Goal: Information Seeking & Learning: Find specific fact

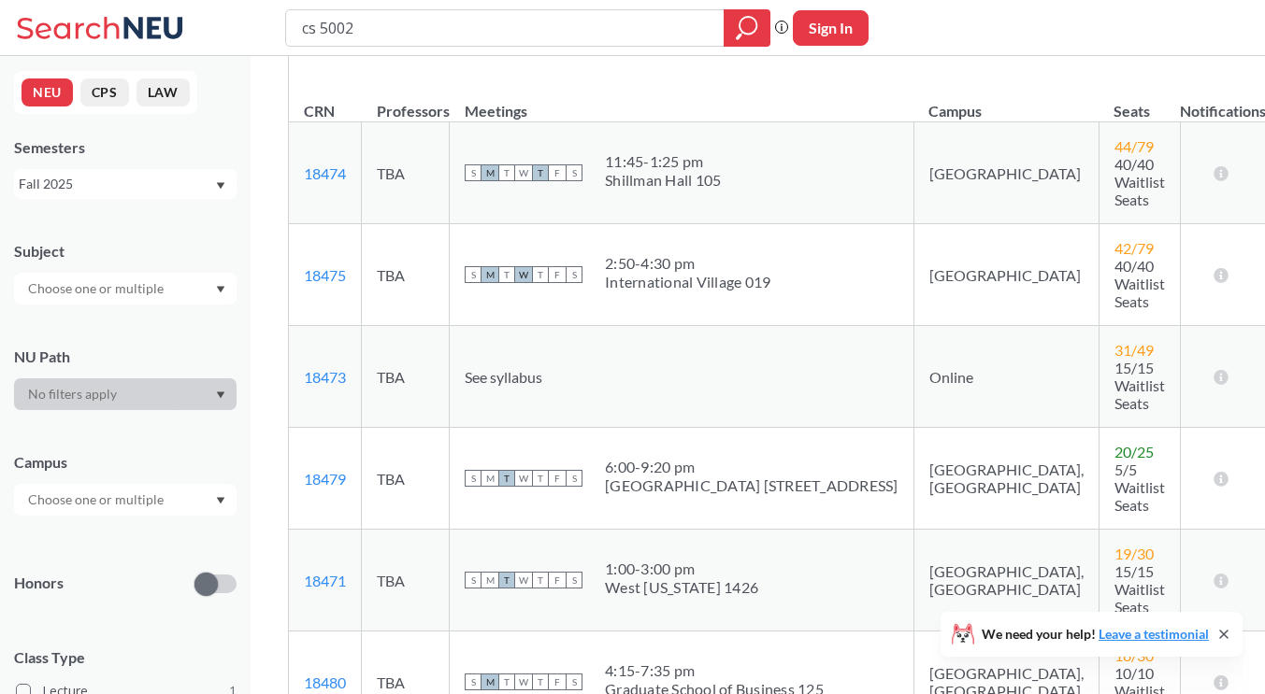
scroll to position [164, 0]
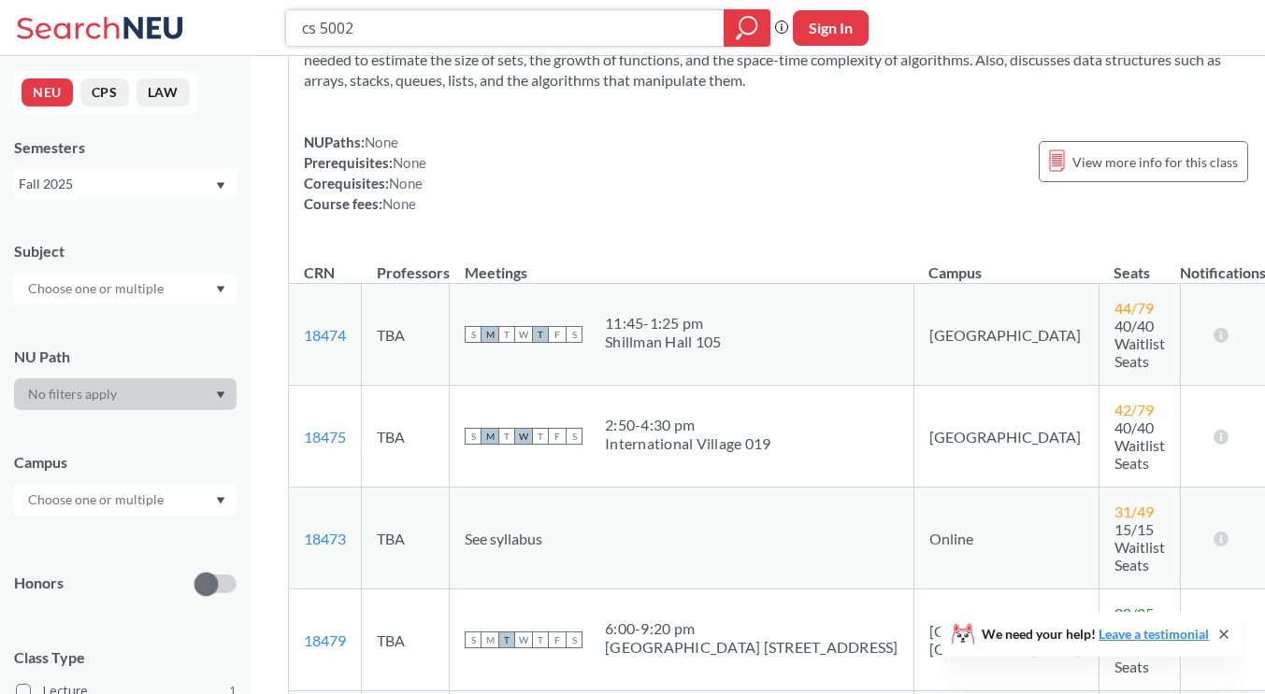
click at [392, 33] on input "cs 5002" at bounding box center [505, 28] width 410 height 32
type input "cs 5200"
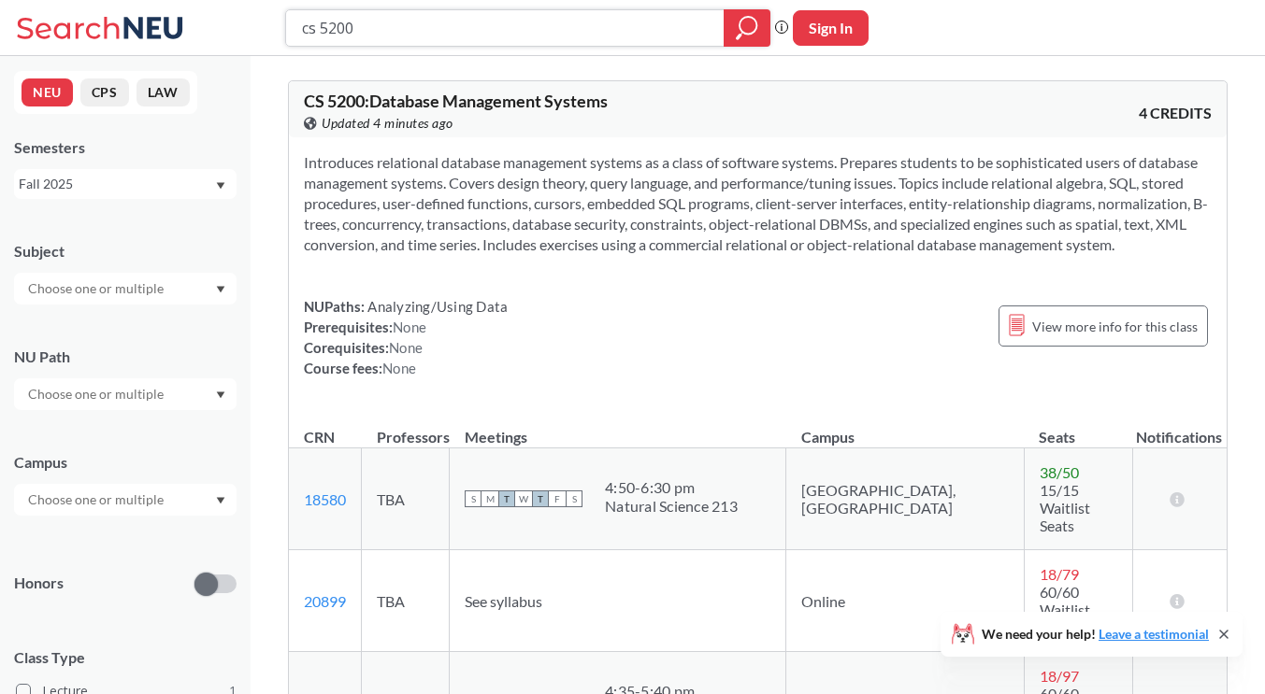
click at [404, 23] on input "cs 5200" at bounding box center [505, 28] width 410 height 32
type input "cs 6620"
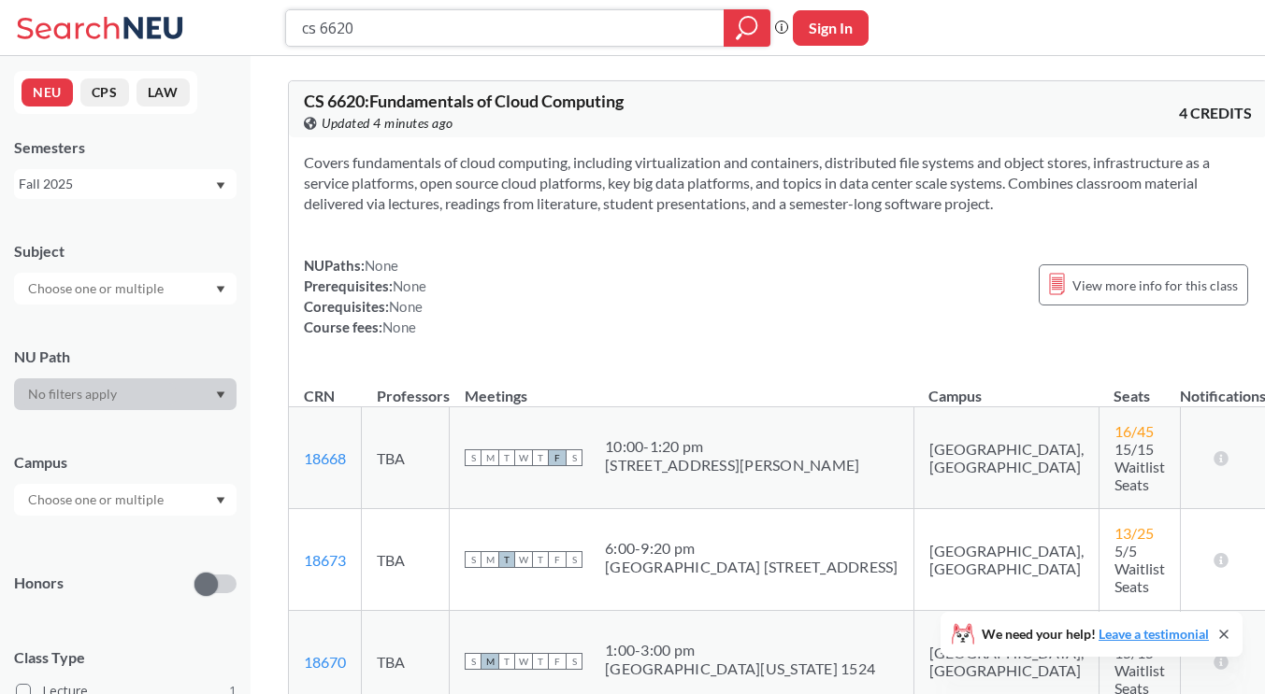
scroll to position [93, 0]
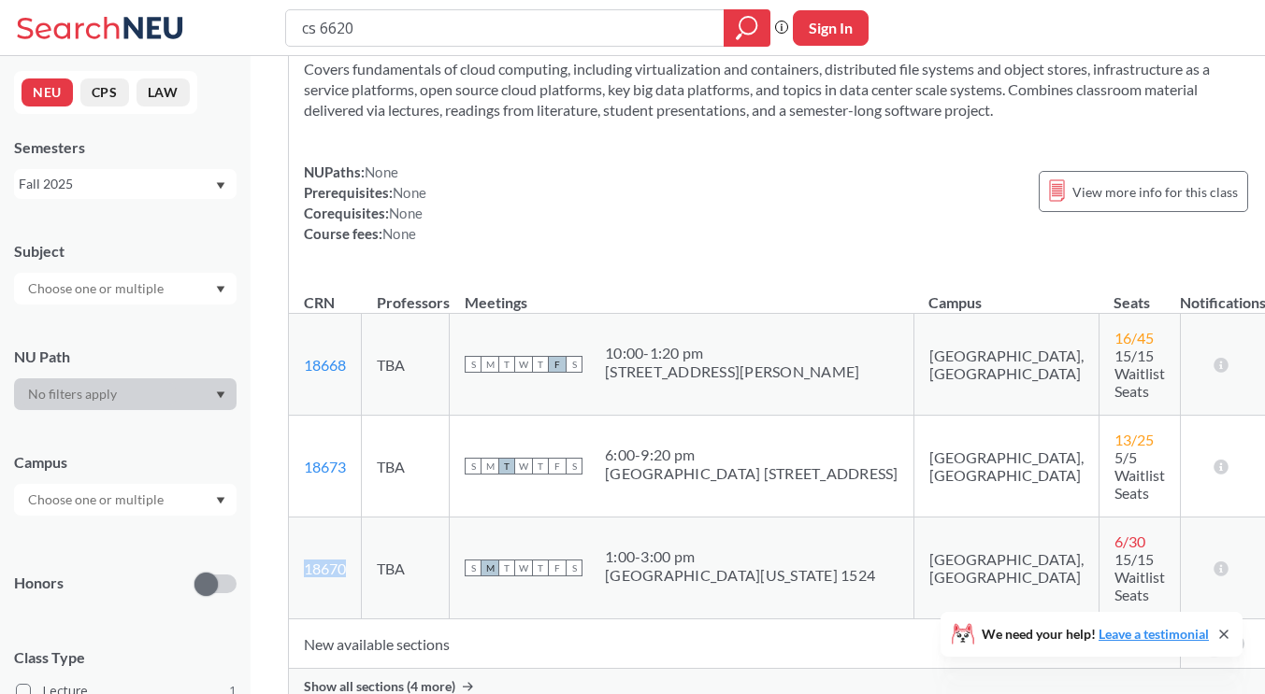
drag, startPoint x: 352, startPoint y: 531, endPoint x: 296, endPoint y: 527, distance: 56.2
click at [296, 527] on td "18670 View this section on Banner." at bounding box center [325, 569] width 73 height 102
copy link "18670"
click at [394, 37] on input "cs 6620" at bounding box center [505, 28] width 410 height 32
type input "cs 5600"
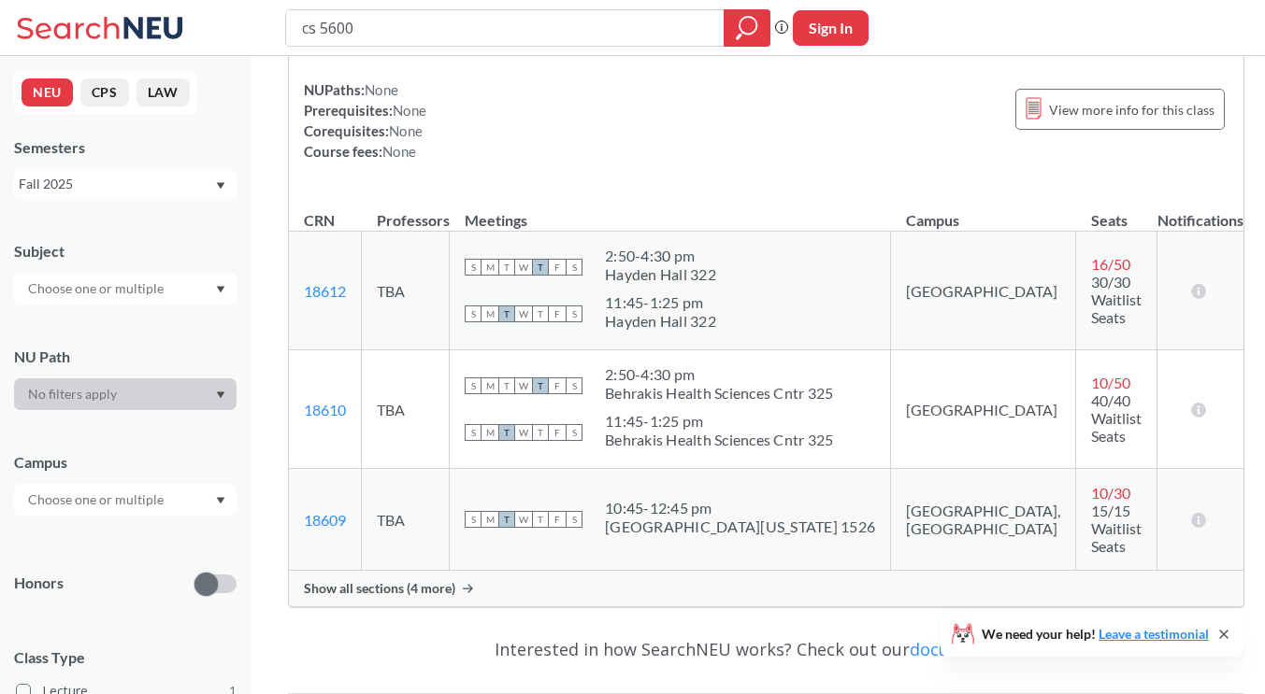
scroll to position [280, 0]
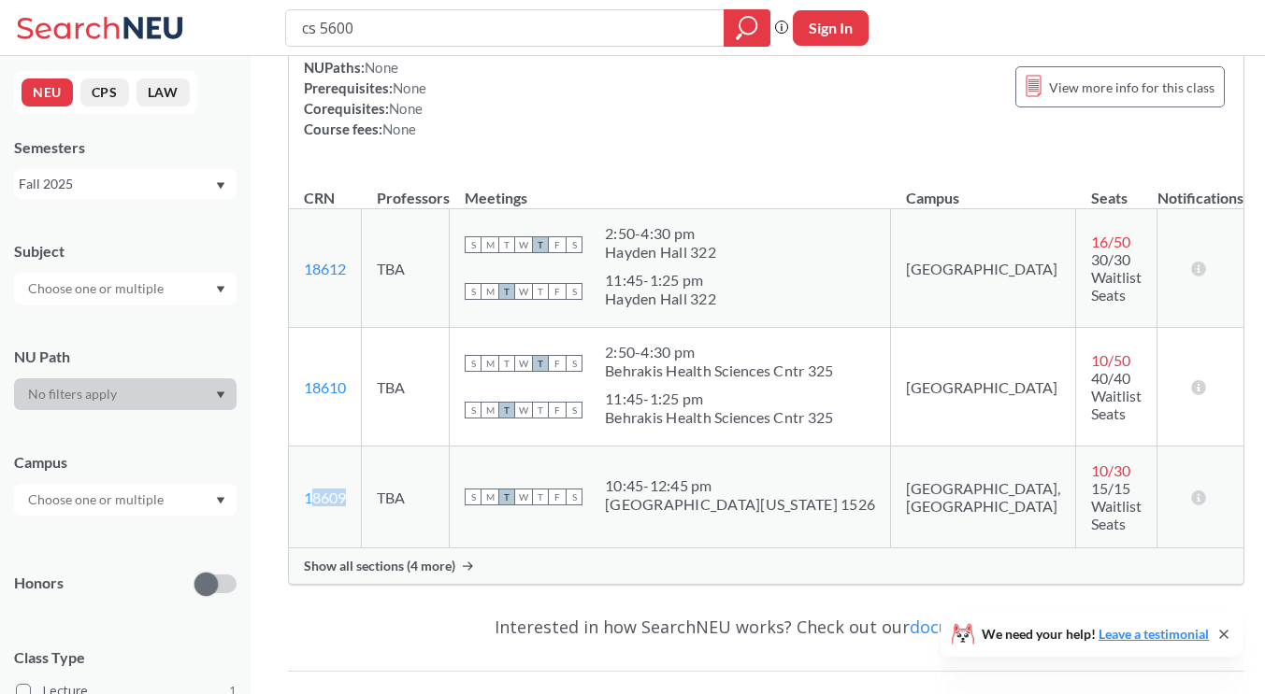
drag, startPoint x: 348, startPoint y: 499, endPoint x: 308, endPoint y: 494, distance: 39.5
click at [308, 494] on td "18609 View this section on Banner." at bounding box center [325, 498] width 73 height 102
click at [349, 515] on td "18609 View this section on Banner." at bounding box center [325, 498] width 73 height 102
drag, startPoint x: 357, startPoint y: 496, endPoint x: 299, endPoint y: 493, distance: 58.0
click at [295, 493] on td "18609 View this section on Banner." at bounding box center [325, 498] width 73 height 102
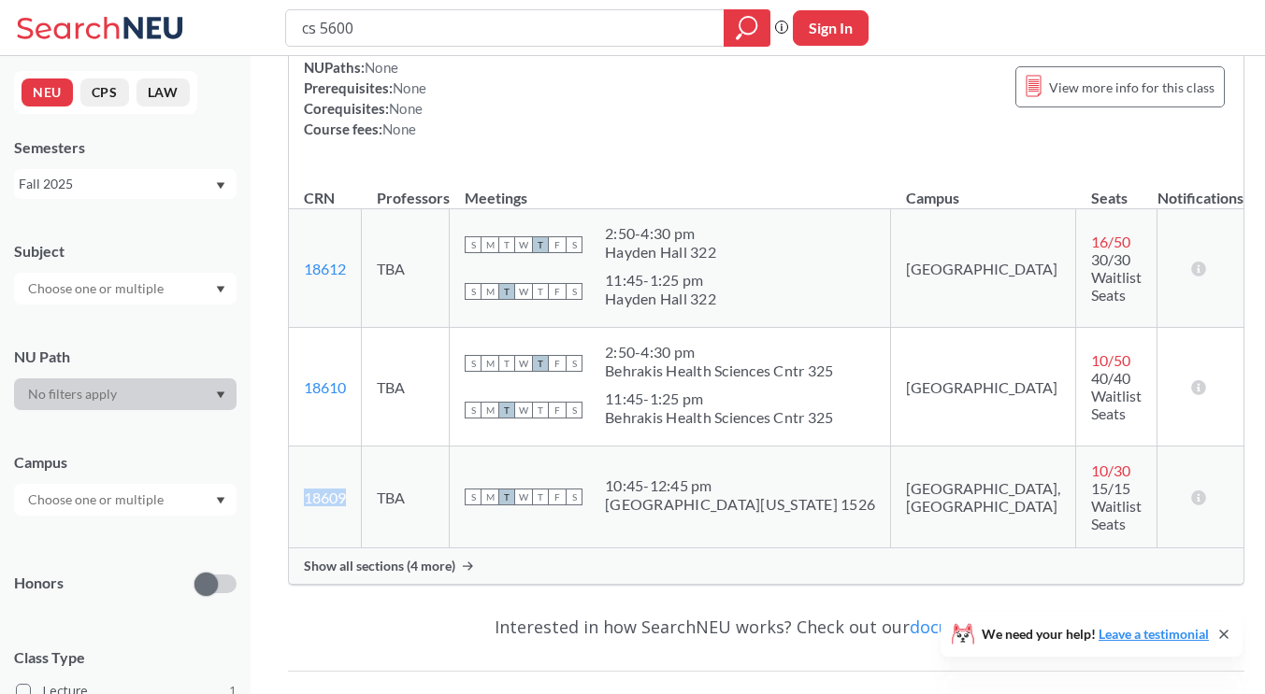
copy link "18609"
click at [388, 37] on input "cs 5600" at bounding box center [505, 28] width 410 height 32
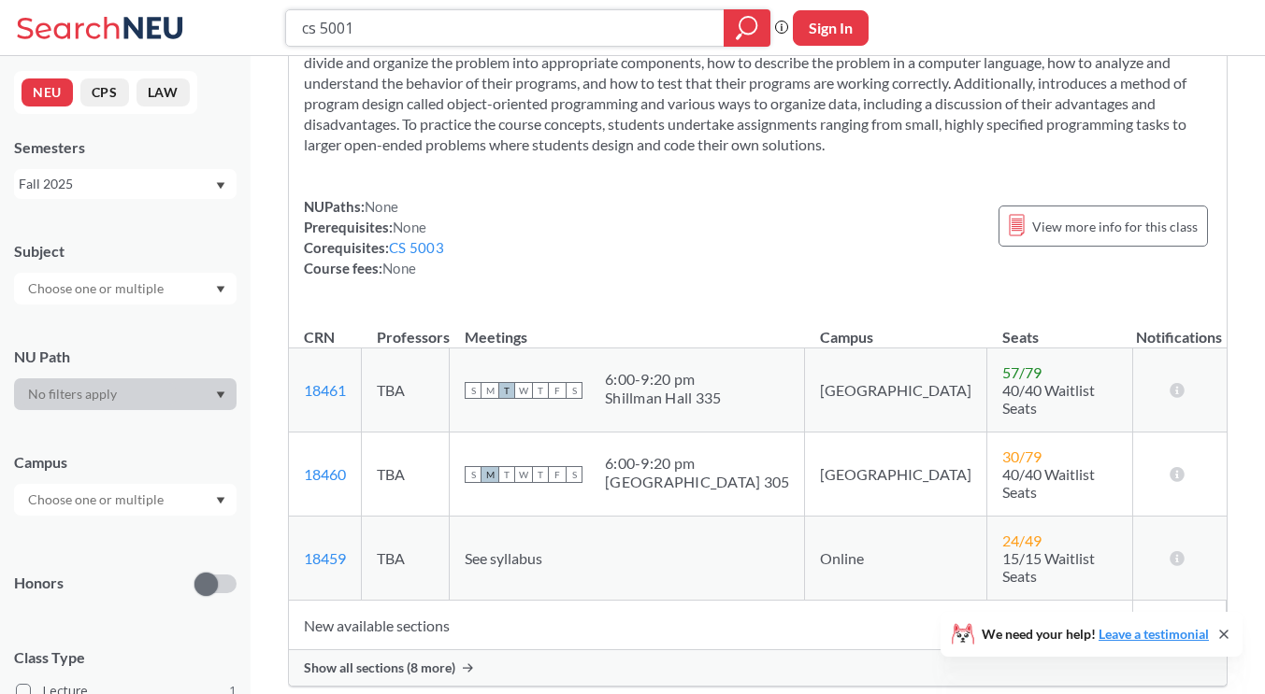
scroll to position [280, 0]
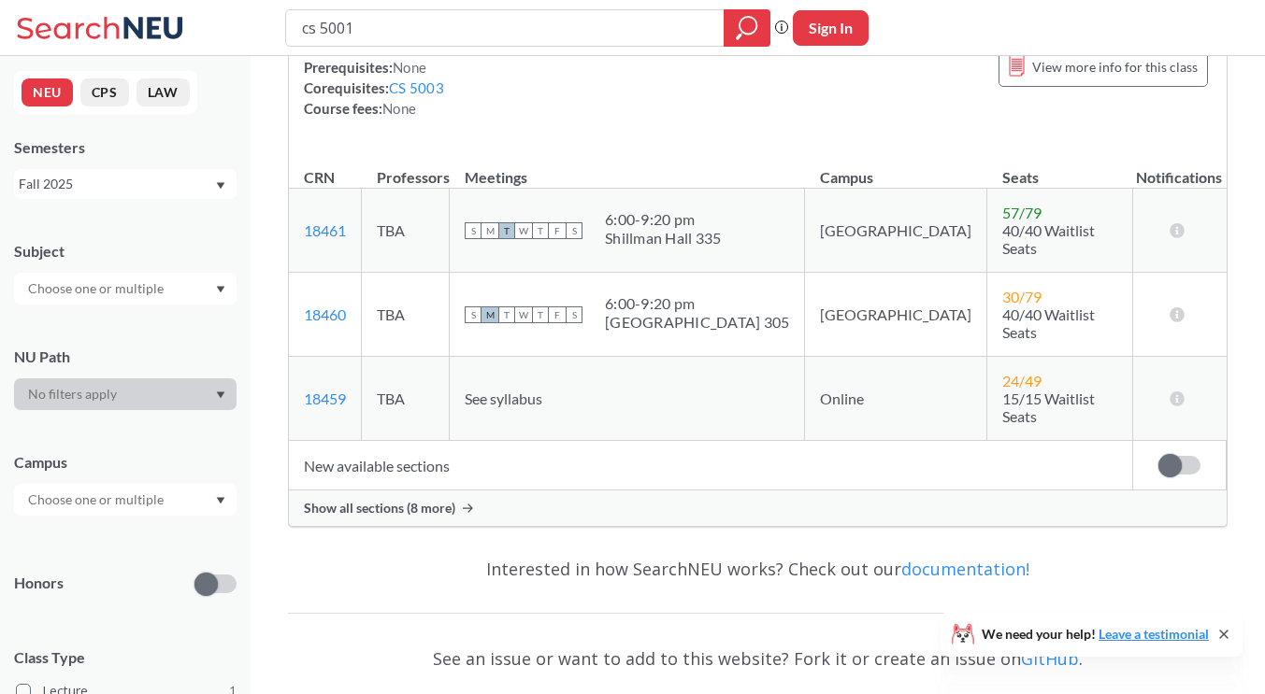
click at [419, 500] on span "Show all sections (8 more)" at bounding box center [379, 508] width 151 height 17
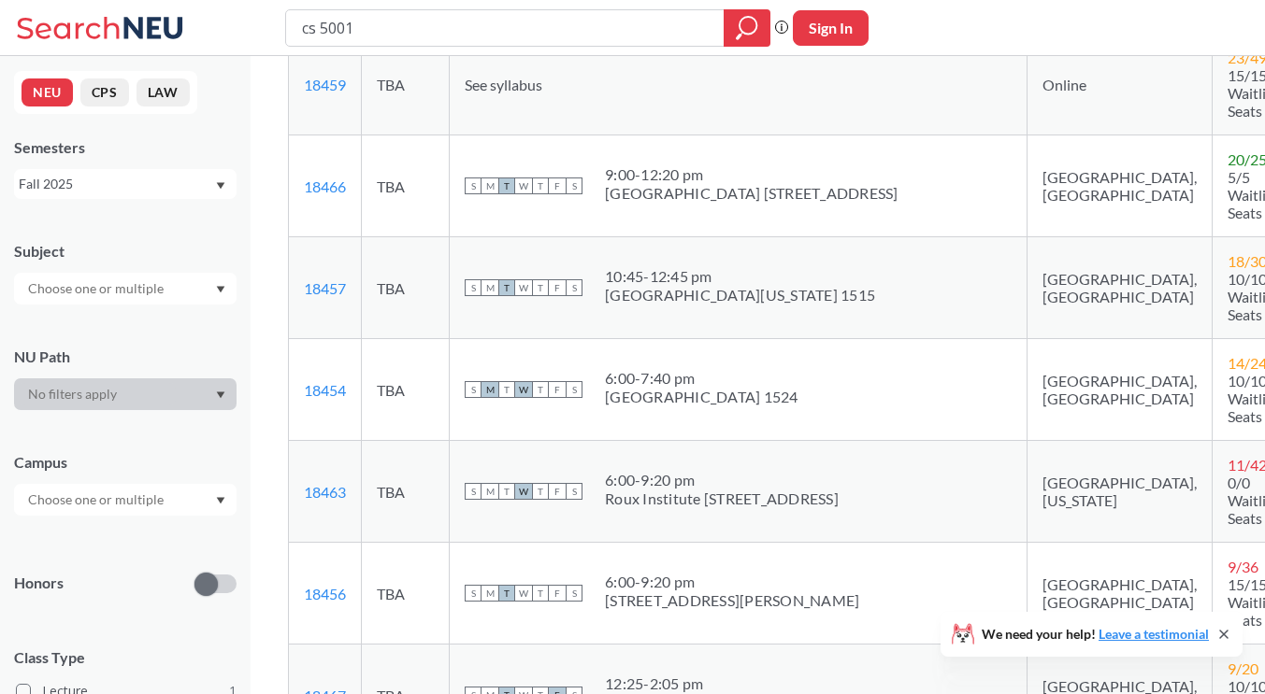
scroll to position [374, 0]
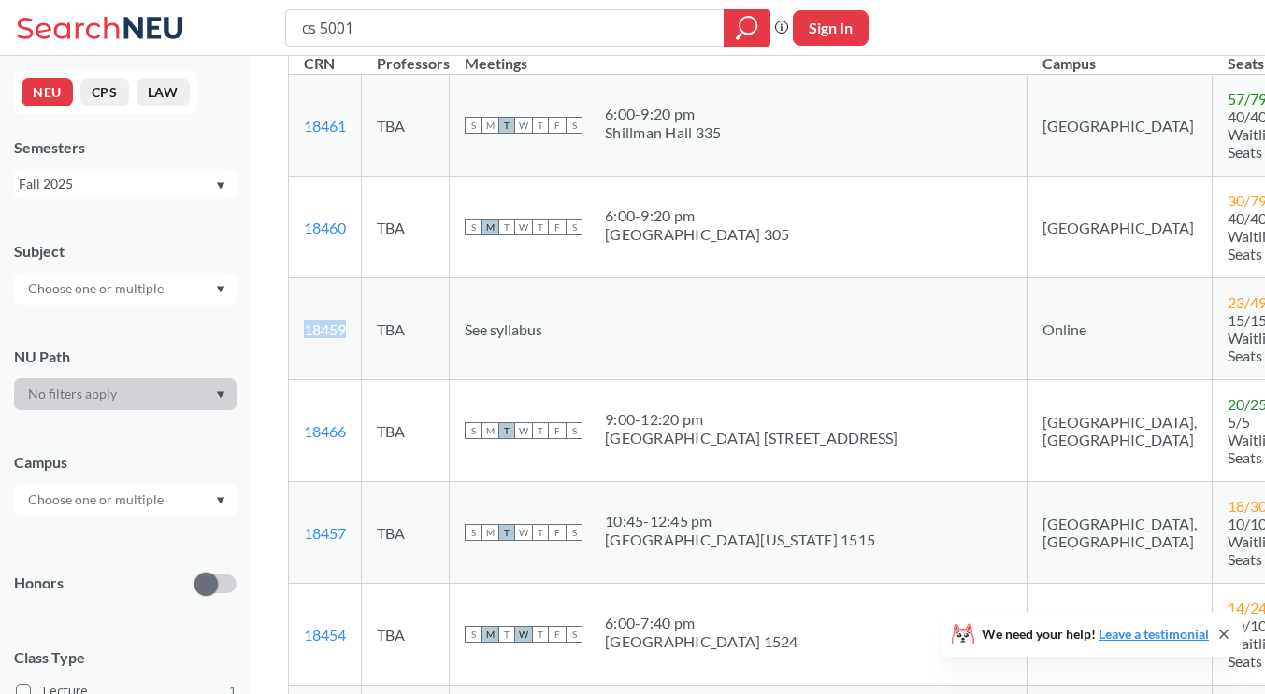
drag, startPoint x: 347, startPoint y: 318, endPoint x: 302, endPoint y: 312, distance: 45.2
click at [302, 312] on td "18459 View this section on Banner." at bounding box center [325, 330] width 73 height 102
copy link "18459"
click at [470, 32] on input "cs 5001" at bounding box center [505, 28] width 410 height 32
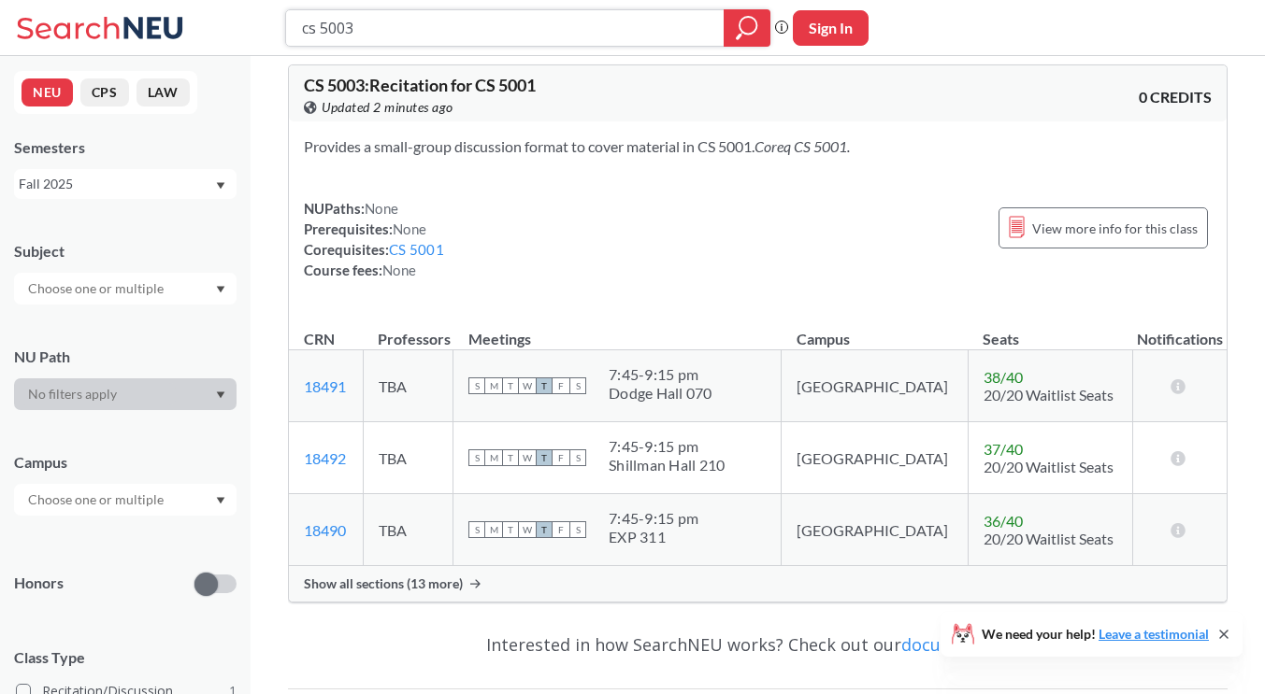
scroll to position [187, 0]
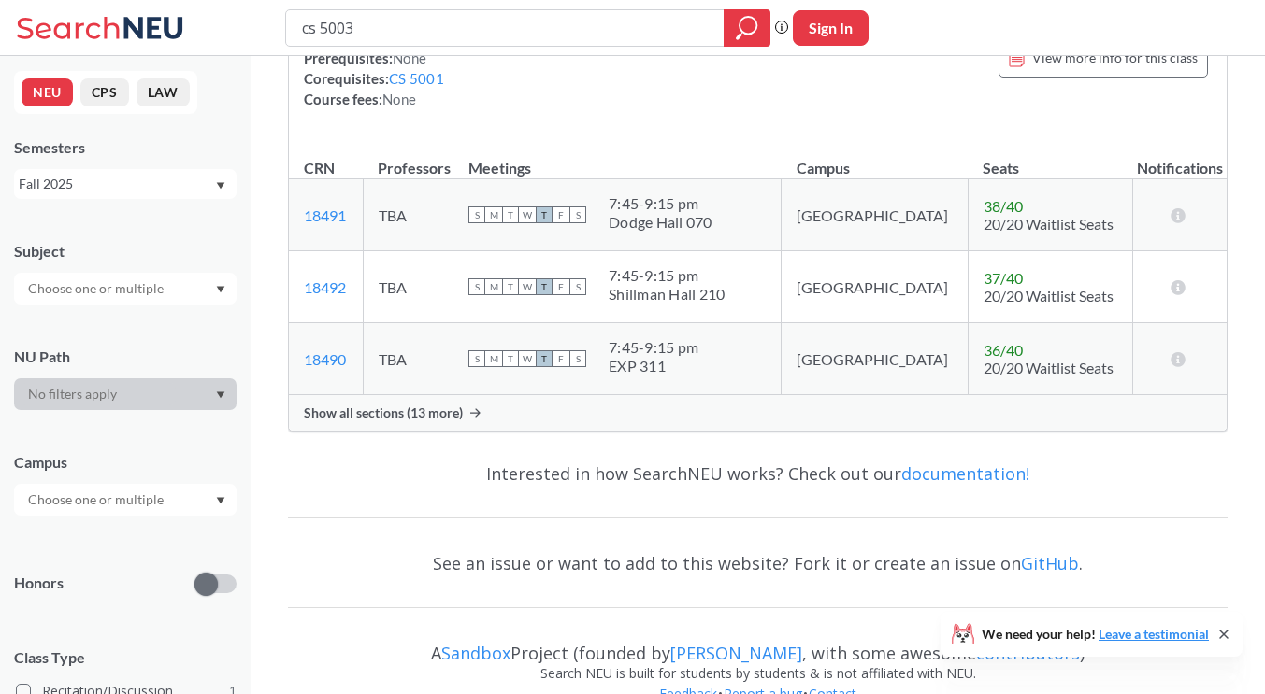
click at [420, 409] on span "Show all sections (13 more)" at bounding box center [383, 413] width 159 height 17
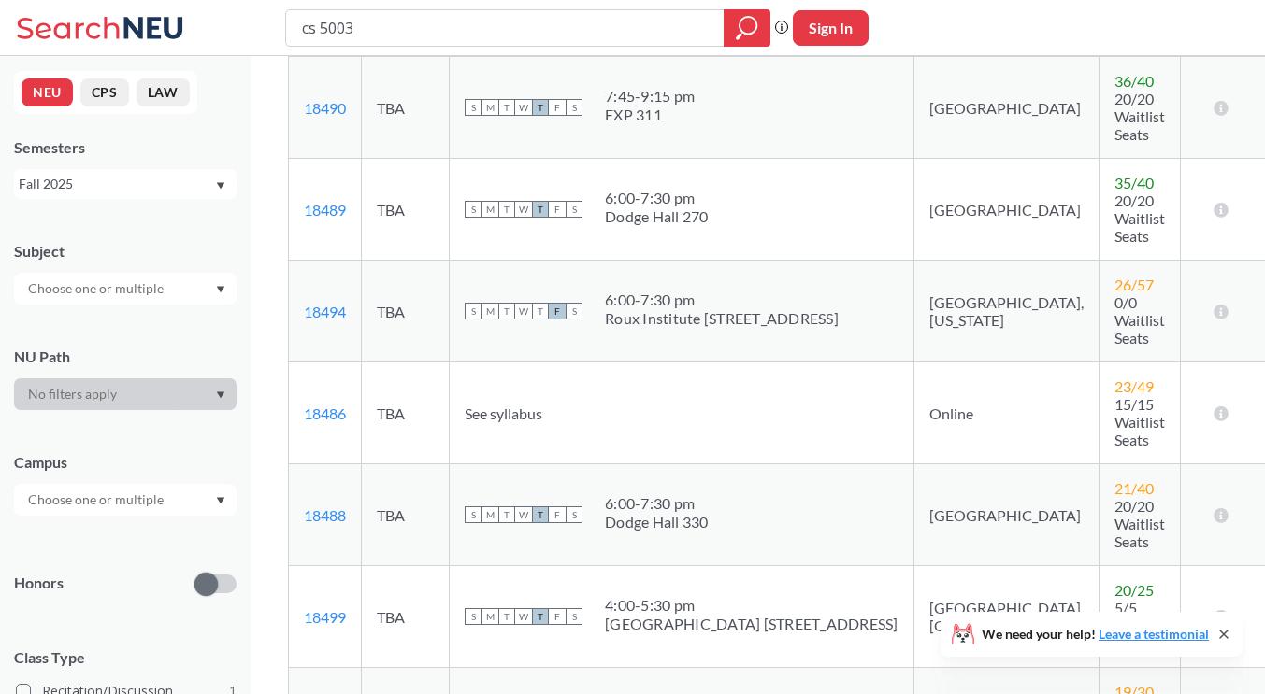
scroll to position [561, 0]
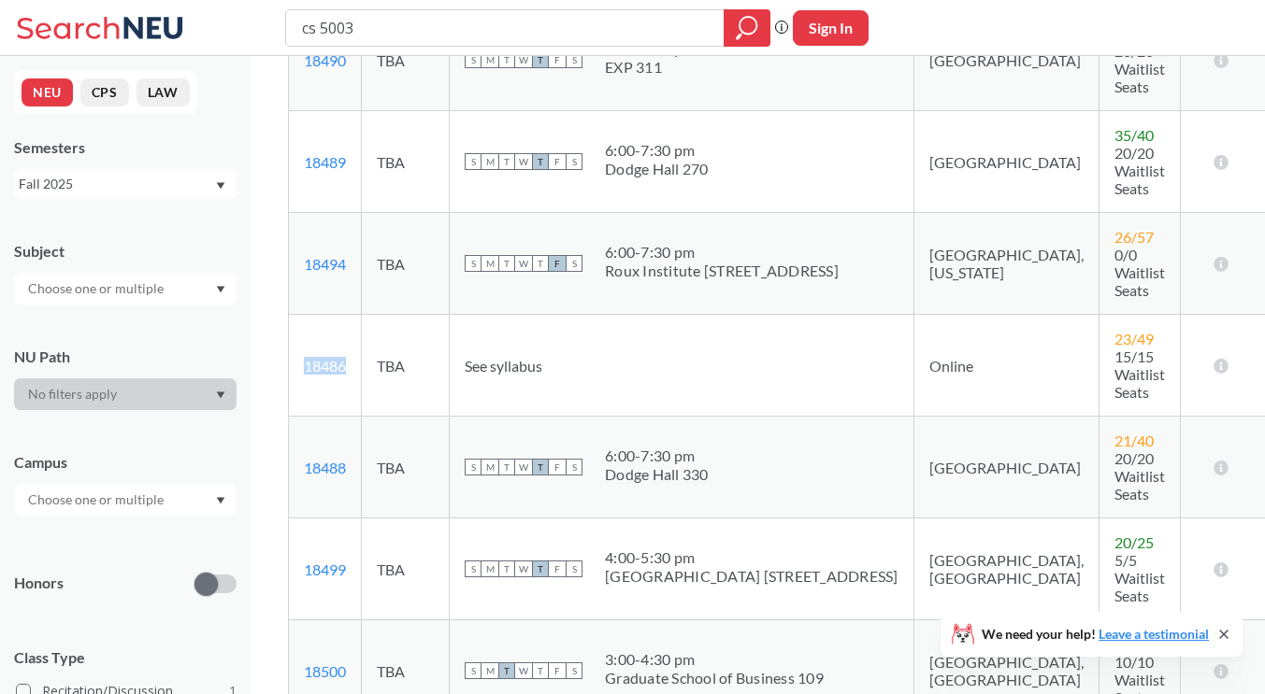
drag, startPoint x: 341, startPoint y: 278, endPoint x: 295, endPoint y: 279, distance: 45.8
click at [295, 315] on td "18486 View this section on Banner." at bounding box center [325, 366] width 73 height 102
copy link "18486"
click at [381, 21] on input "cs 5003" at bounding box center [505, 28] width 410 height 32
type input "cs 5002"
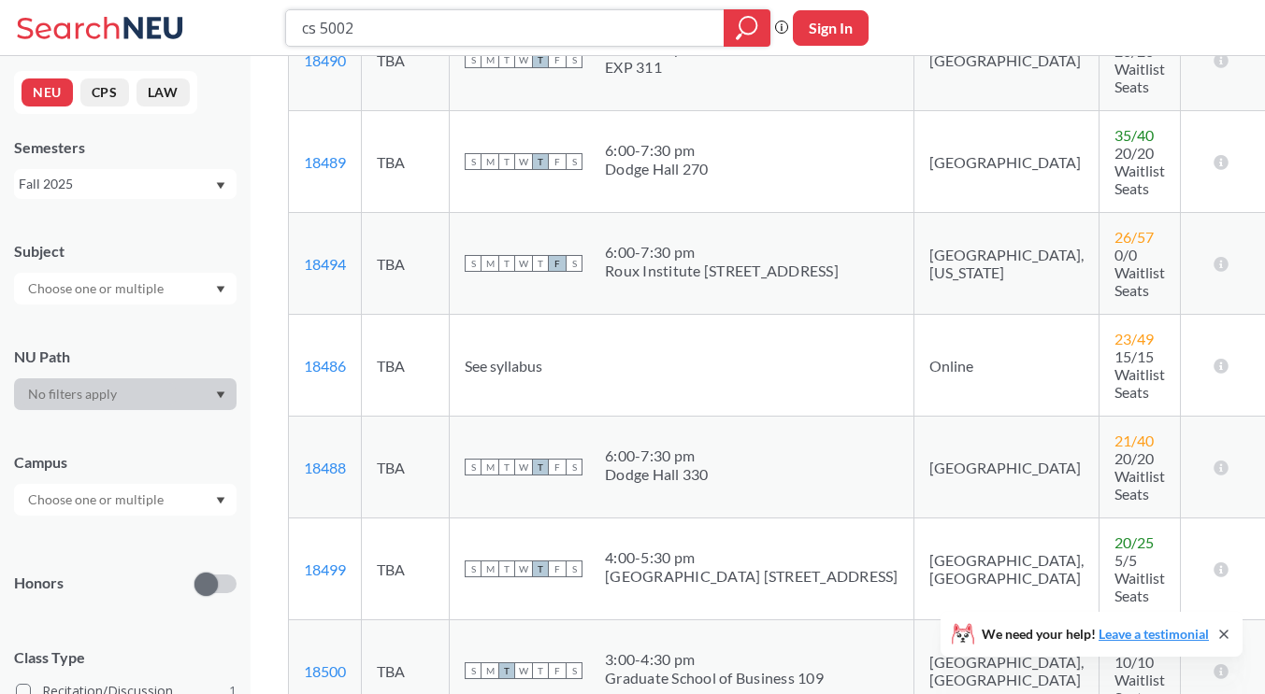
click at [736, 25] on icon "magnifying glass" at bounding box center [747, 28] width 22 height 26
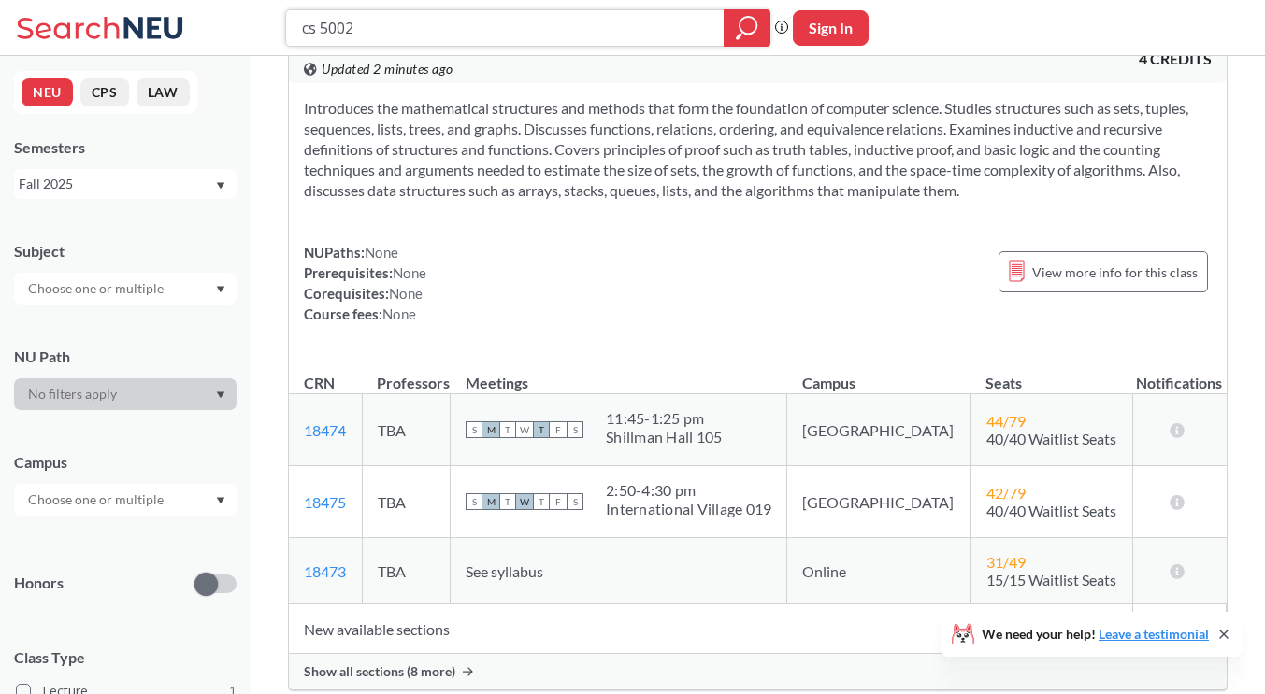
scroll to position [187, 0]
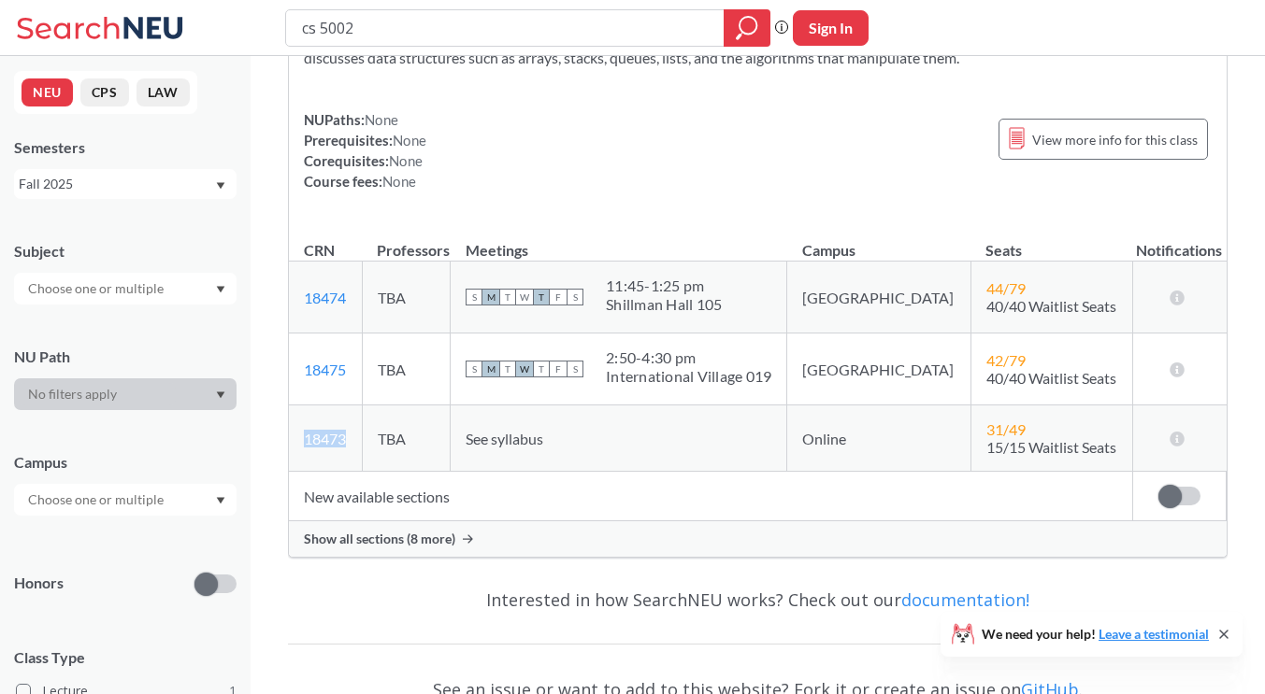
drag, startPoint x: 344, startPoint y: 452, endPoint x: 300, endPoint y: 445, distance: 44.6
click at [300, 445] on td "18473 View this section on Banner." at bounding box center [325, 439] width 73 height 66
copy link "18473"
